Goal: Transaction & Acquisition: Purchase product/service

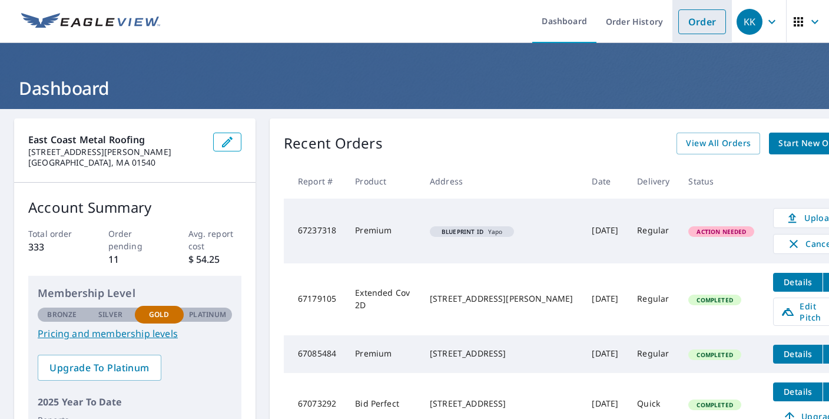
click at [702, 24] on link "Order" at bounding box center [702, 21] width 48 height 25
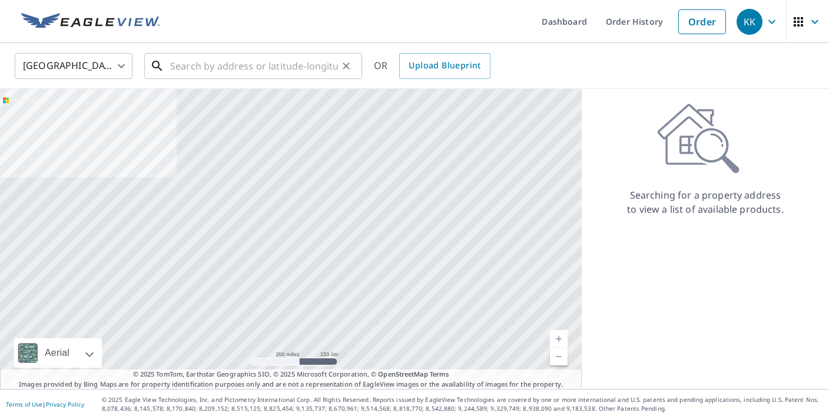
click at [228, 69] on input "text" at bounding box center [254, 65] width 168 height 33
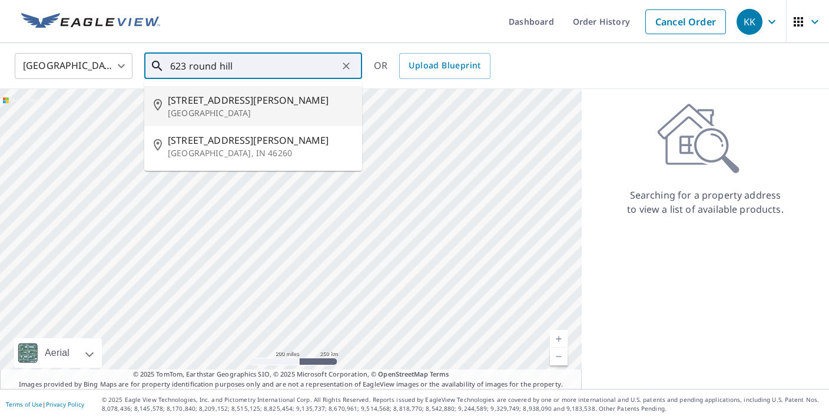
click at [278, 110] on p "[GEOGRAPHIC_DATA]" at bounding box center [260, 113] width 185 height 12
type input "[STREET_ADDRESS][PERSON_NAME]"
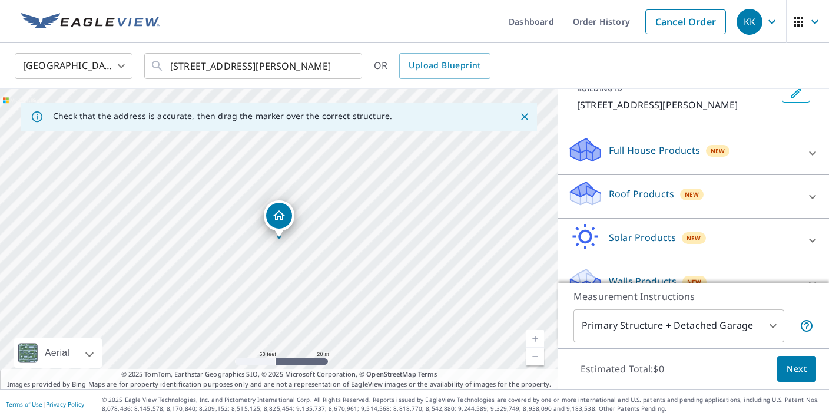
scroll to position [80, 0]
click at [808, 153] on icon at bounding box center [813, 152] width 14 height 14
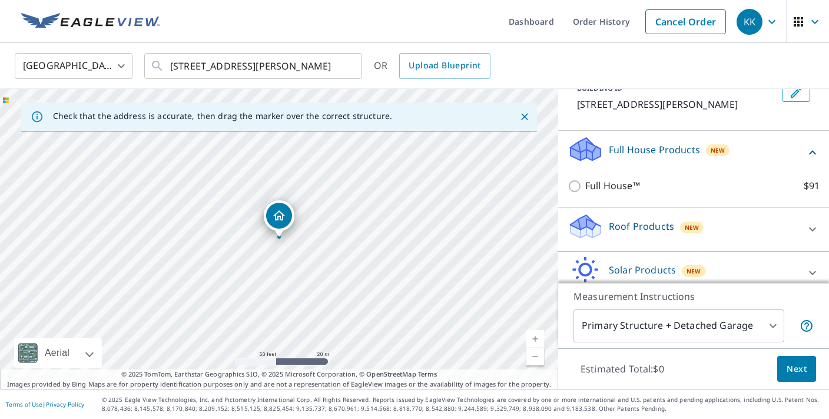
click at [808, 153] on icon at bounding box center [813, 152] width 14 height 14
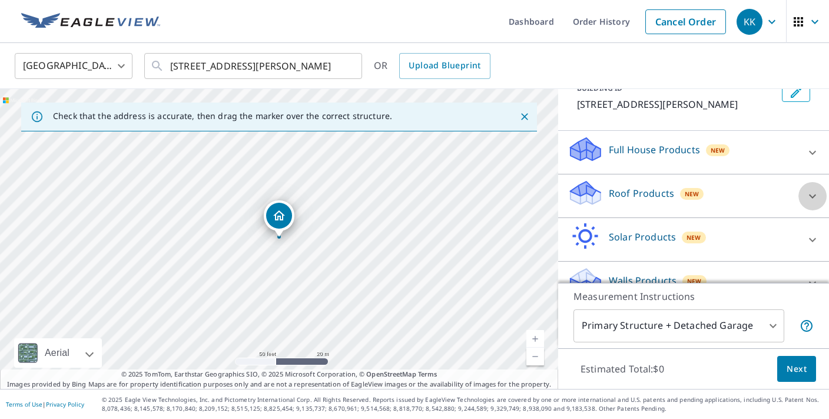
click at [808, 196] on icon at bounding box center [813, 196] width 14 height 14
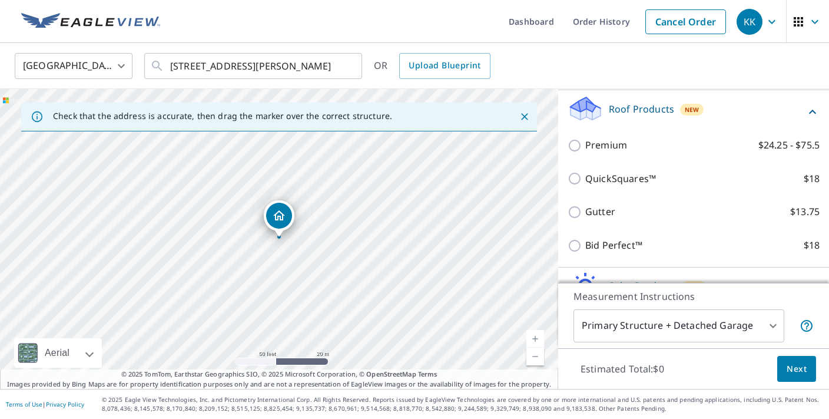
scroll to position [209, 0]
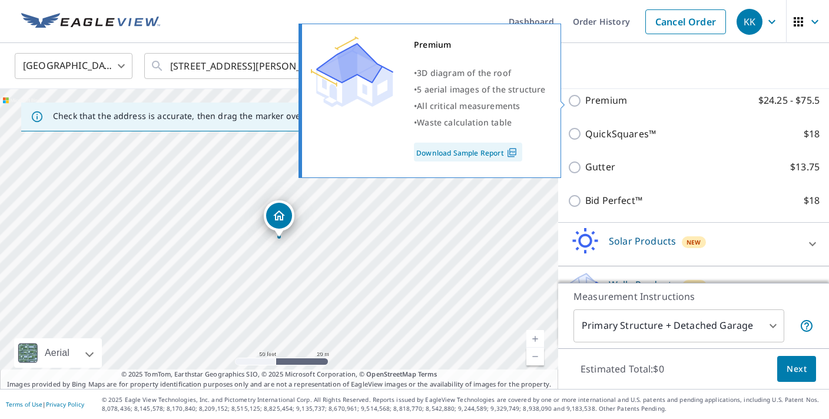
click at [576, 101] on input "Premium $24.25 - $75.5" at bounding box center [577, 101] width 18 height 14
checkbox input "true"
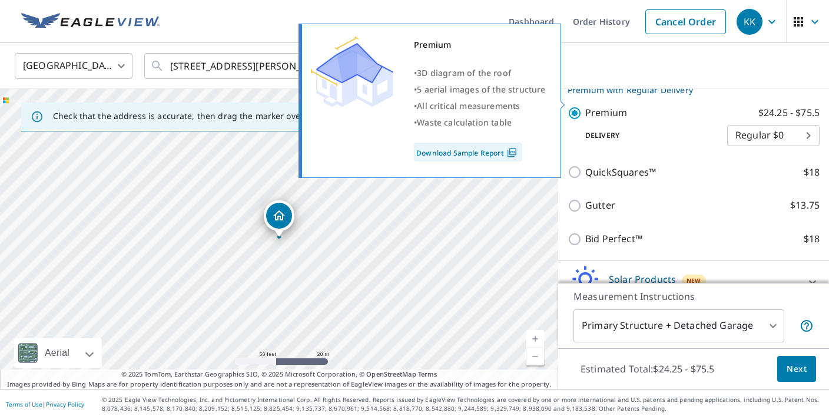
scroll to position [221, 0]
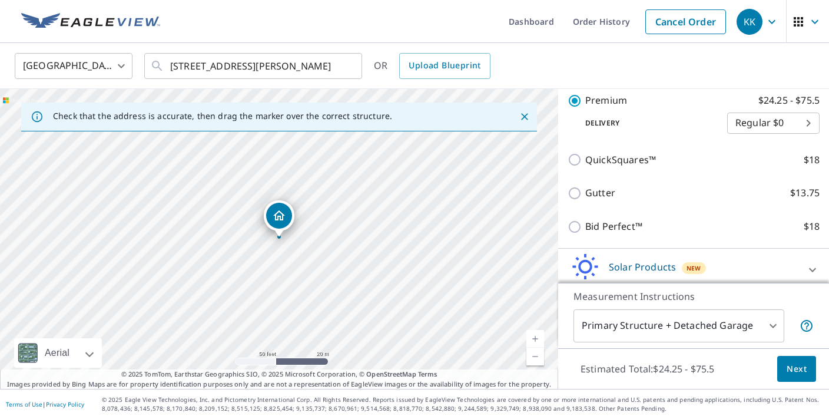
click at [794, 369] on span "Next" at bounding box center [797, 369] width 20 height 15
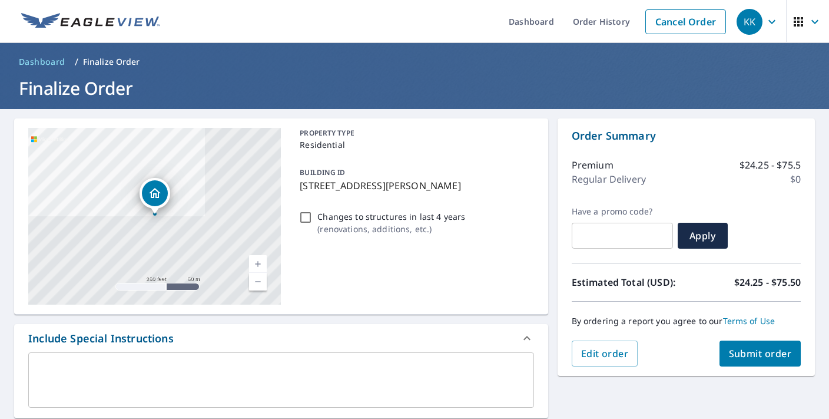
click at [758, 352] on span "Submit order" at bounding box center [760, 353] width 63 height 13
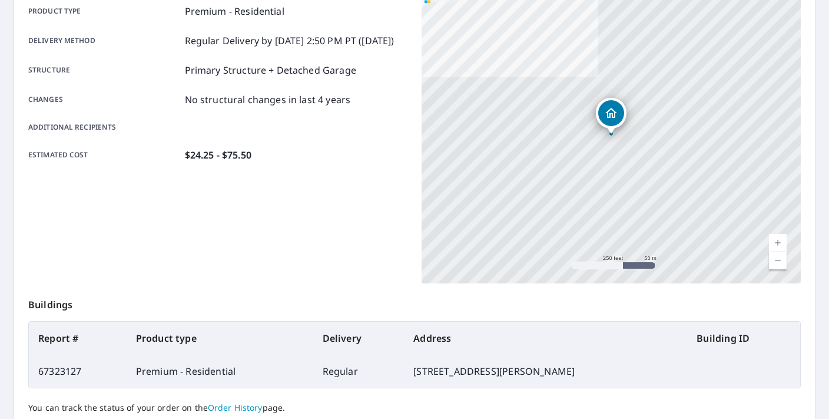
scroll to position [274, 0]
